Goal: Transaction & Acquisition: Purchase product/service

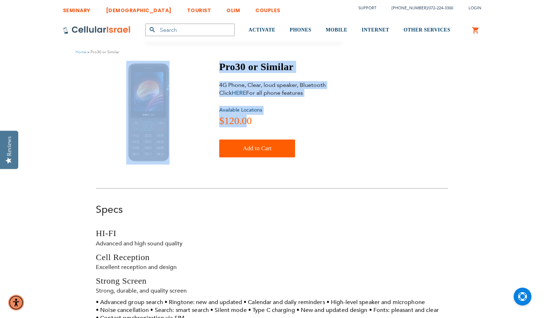
drag, startPoint x: 249, startPoint y: 117, endPoint x: 187, endPoint y: 112, distance: 62.7
click at [187, 112] on div "Pro30 or Similar 4G Phone, Clear, loud speaker, Bluetooth Click HERE For all ph…" at bounding box center [272, 113] width 352 height 104
click at [176, 123] on div at bounding box center [148, 113] width 104 height 104
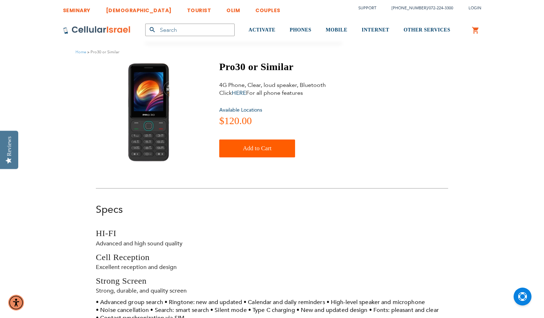
drag, startPoint x: 201, startPoint y: 112, endPoint x: 192, endPoint y: 111, distance: 9.0
click at [192, 111] on div "Pro30 or Similar 4G Phone, Clear, loud speaker, Bluetooth Click HERE For all ph…" at bounding box center [272, 113] width 352 height 104
drag, startPoint x: 173, startPoint y: 113, endPoint x: 192, endPoint y: 120, distance: 20.2
click at [192, 120] on div at bounding box center [148, 113] width 104 height 104
click at [475, 33] on link "My Cart" at bounding box center [475, 30] width 8 height 9
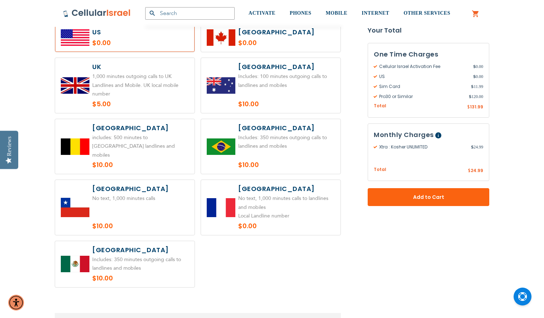
scroll to position [385, 0]
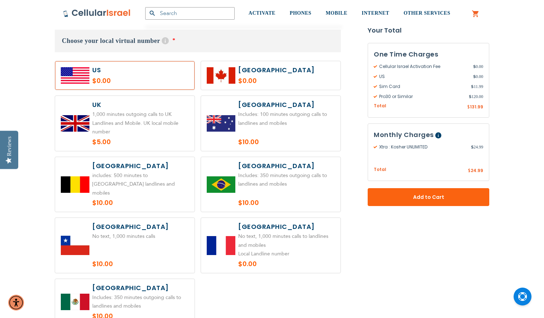
click at [476, 14] on link "My Cart" at bounding box center [475, 14] width 8 height 9
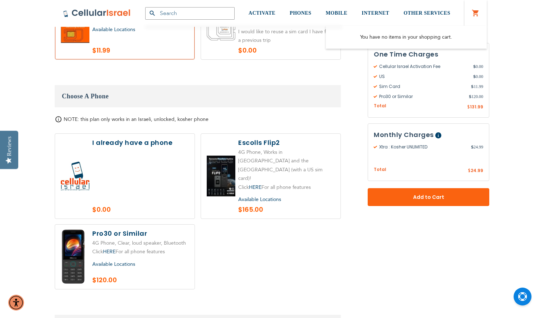
scroll to position [783, 0]
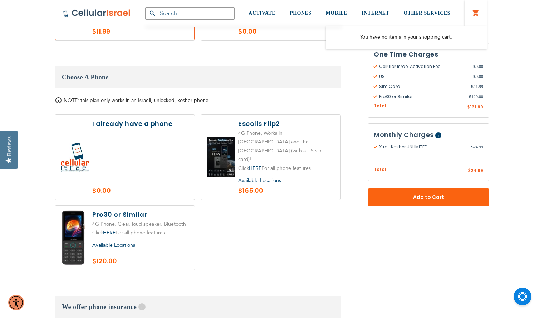
click at [97, 242] on span "Available Locations" at bounding box center [113, 245] width 43 height 7
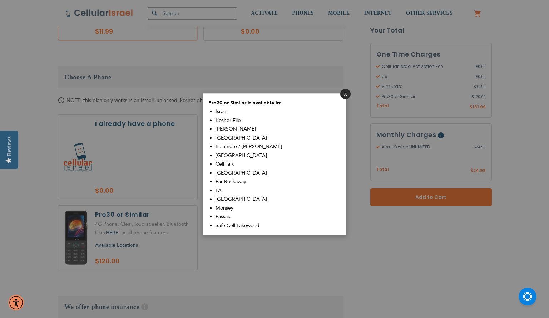
click at [348, 94] on button "Close" at bounding box center [345, 94] width 10 height 10
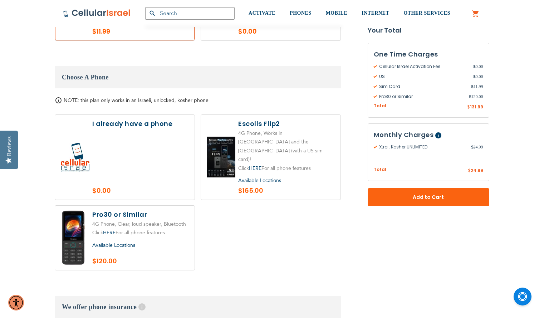
click at [145, 225] on label at bounding box center [124, 238] width 139 height 64
radio input "true"
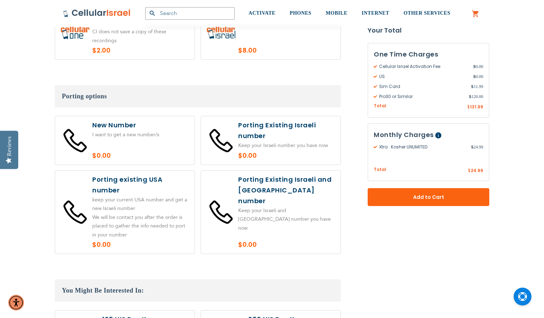
scroll to position [1233, 0]
